Goal: Task Accomplishment & Management: Use online tool/utility

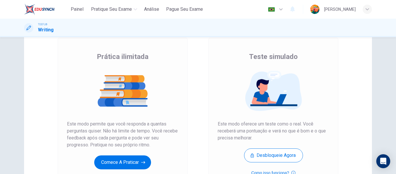
scroll to position [58, 0]
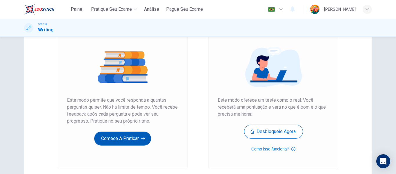
click at [120, 132] on button "Comece a praticar" at bounding box center [122, 138] width 57 height 14
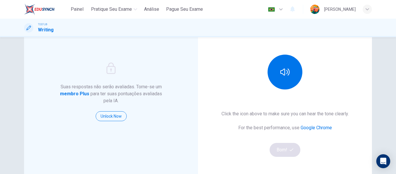
click at [297, 86] on div at bounding box center [285, 71] width 63 height 35
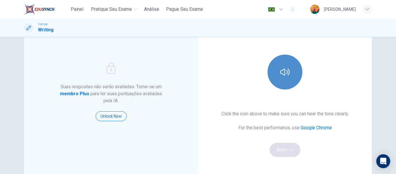
click at [291, 77] on button "button" at bounding box center [285, 71] width 35 height 35
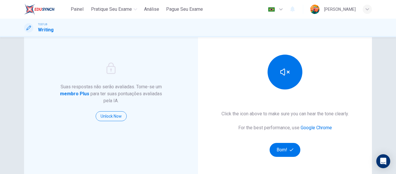
click at [293, 147] on button "Bom!" at bounding box center [285, 150] width 31 height 14
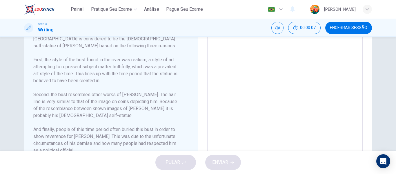
scroll to position [168, 0]
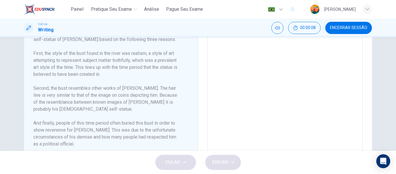
click at [290, 100] on textarea at bounding box center [284, 91] width 147 height 156
type textarea "k"
type textarea "x"
type textarea "kg"
type textarea "x"
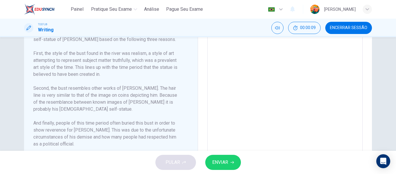
type textarea "kgj"
type textarea "x"
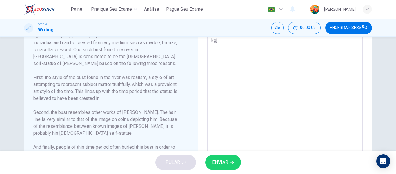
type textarea "kgjd"
type textarea "x"
type textarea "kgjdg"
type textarea "x"
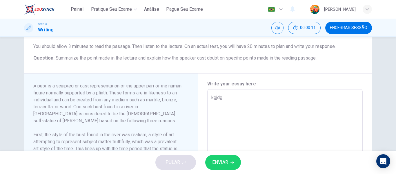
scroll to position [0, 0]
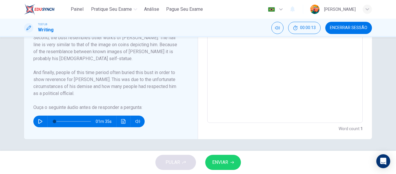
click at [281, 78] on textarea "kgjdg" at bounding box center [284, 40] width 147 height 156
type textarea "kgjdg"
type textarea "x"
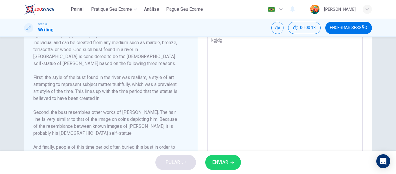
type textarea "kgjdg d"
type textarea "x"
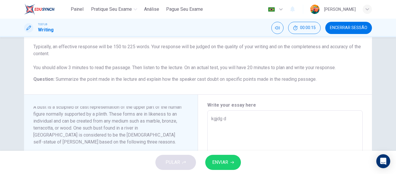
scroll to position [68, 0]
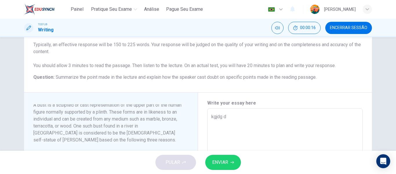
drag, startPoint x: 246, startPoint y: 121, endPoint x: 86, endPoint y: 119, distance: 160.0
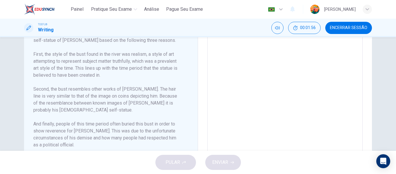
scroll to position [196, 0]
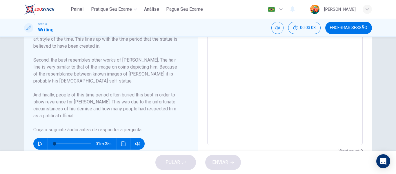
click at [38, 144] on icon "button" at bounding box center [40, 143] width 5 height 5
type input "0"
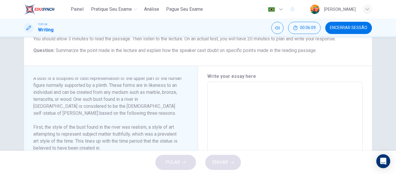
scroll to position [116, 0]
